Goal: Navigation & Orientation: Find specific page/section

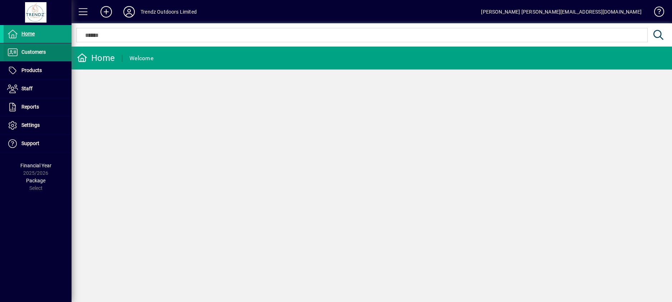
click at [40, 57] on span at bounding box center [38, 52] width 68 height 17
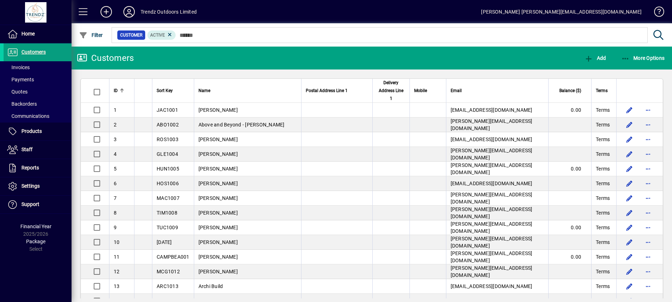
click at [179, 9] on div "Trendz Outdoors Limited" at bounding box center [169, 11] width 56 height 11
click at [121, 8] on span at bounding box center [129, 11] width 23 height 17
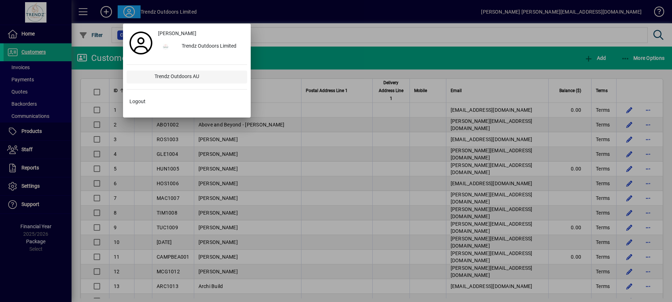
click at [170, 75] on div "Trendz Outdoors AU" at bounding box center [198, 76] width 98 height 13
